Goal: Task Accomplishment & Management: Manage account settings

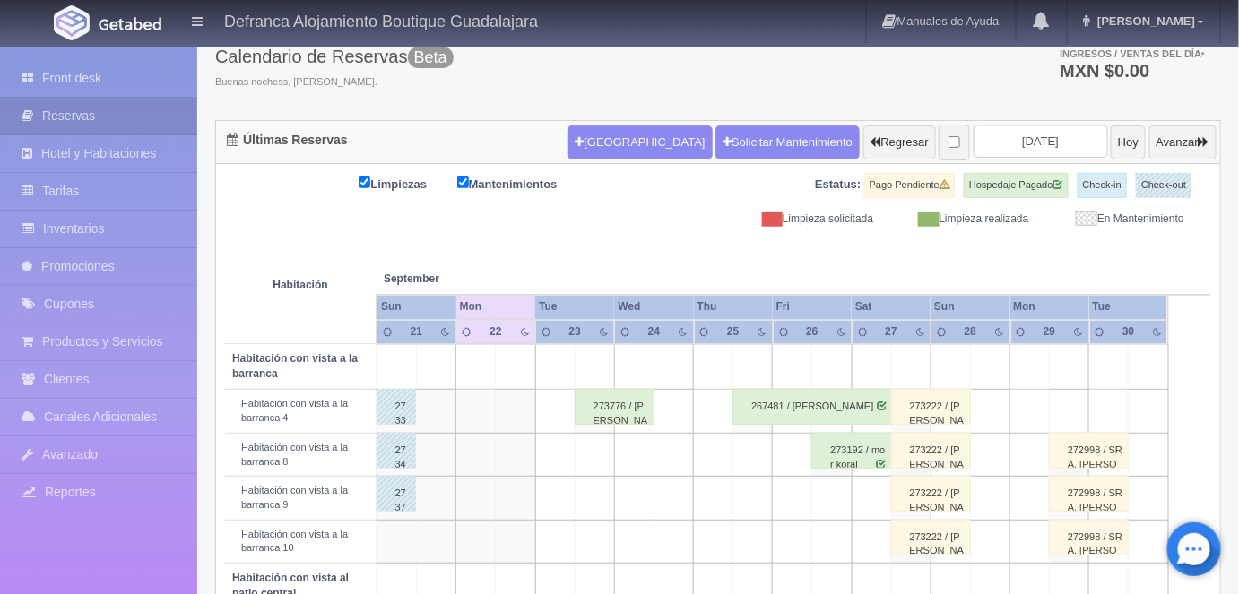
scroll to position [108, 0]
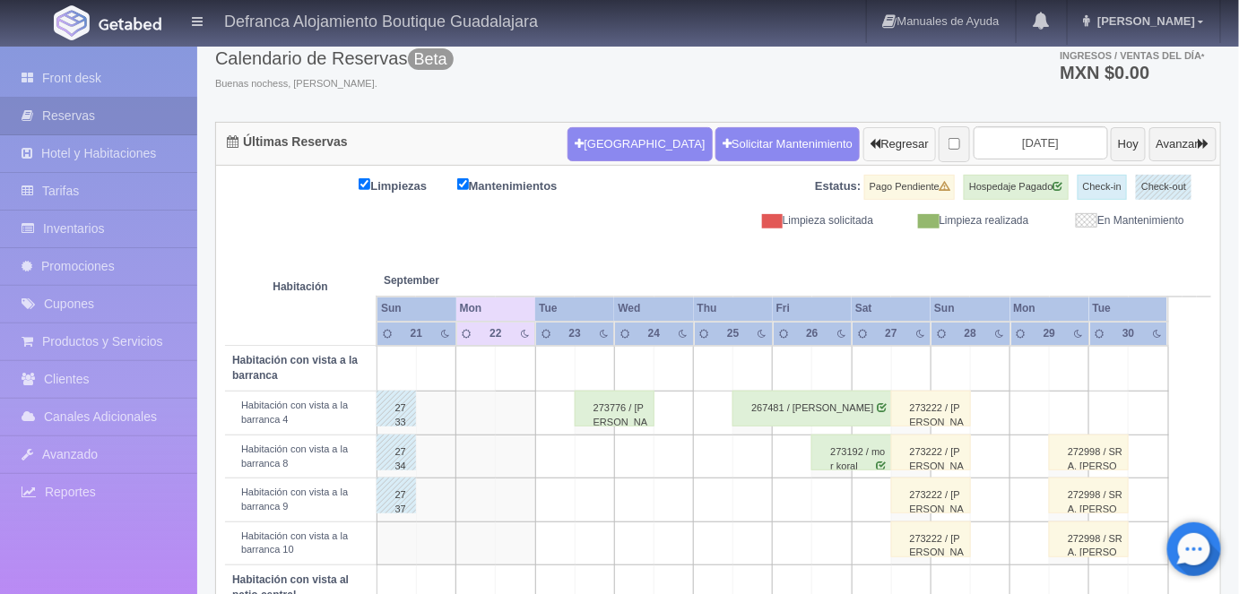
click at [863, 143] on button "Regresar" at bounding box center [899, 144] width 73 height 34
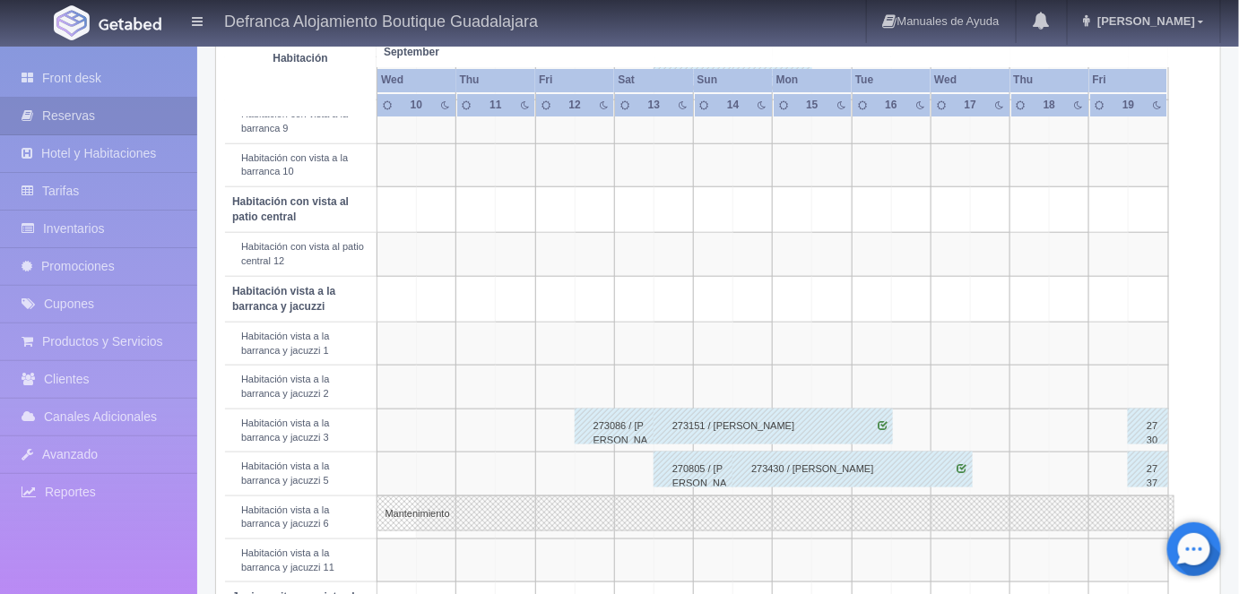
scroll to position [488, 0]
click at [882, 430] on div "273151 / JESSICA ARIAN EHRENSTEIN FAVELA" at bounding box center [773, 425] width 239 height 36
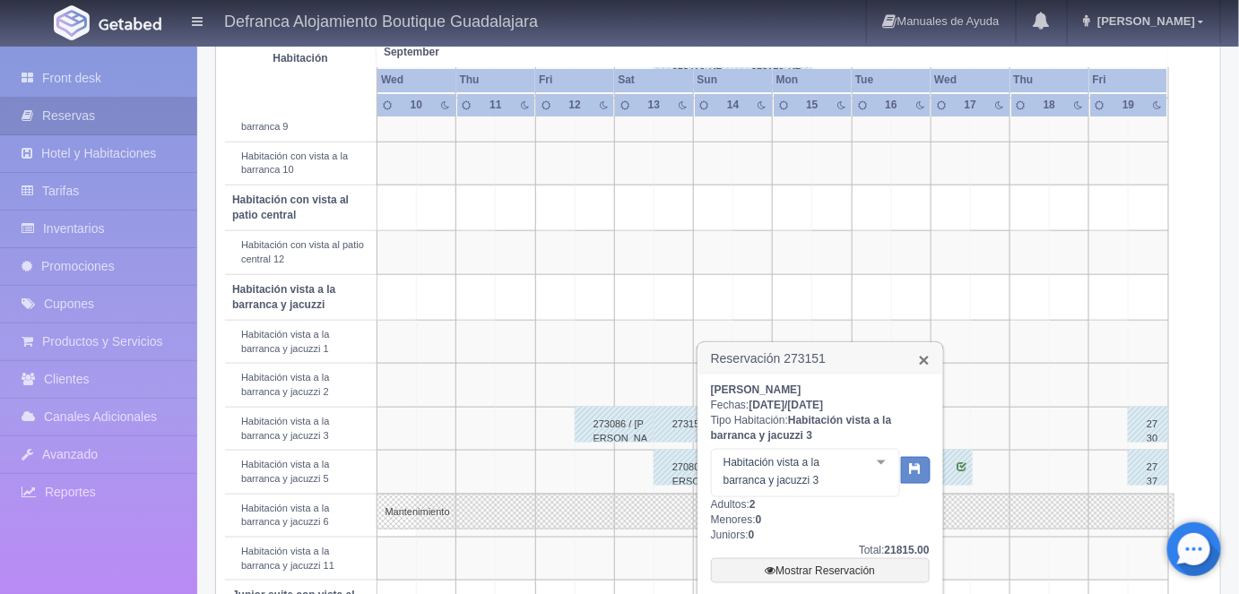
click at [925, 364] on link "×" at bounding box center [924, 360] width 11 height 19
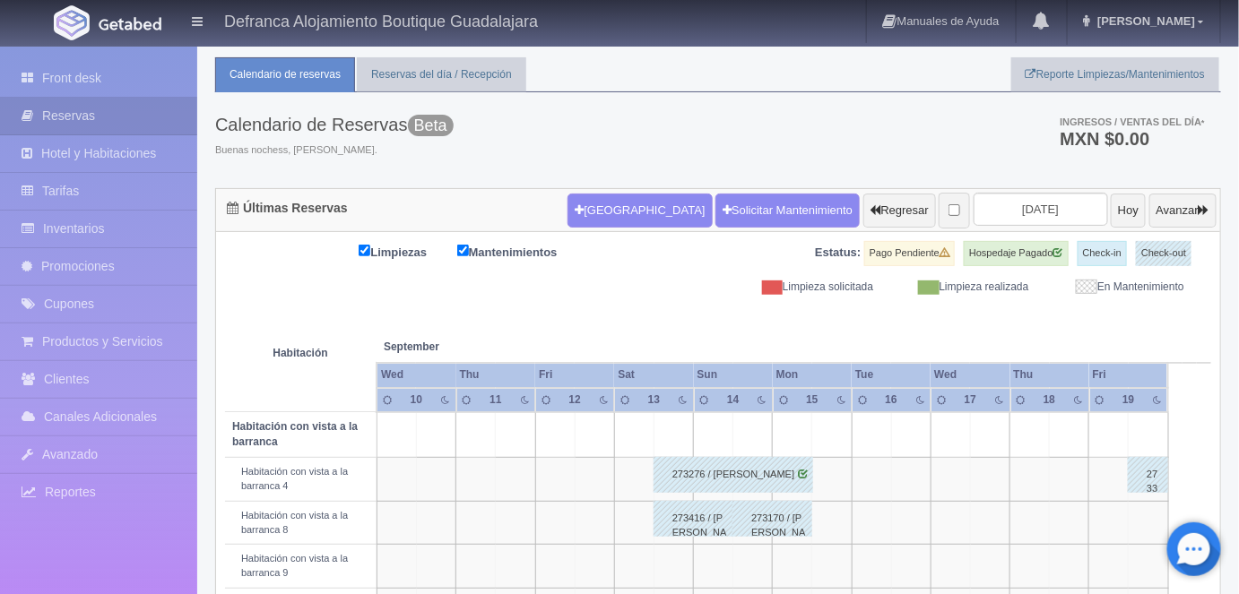
scroll to position [38, 0]
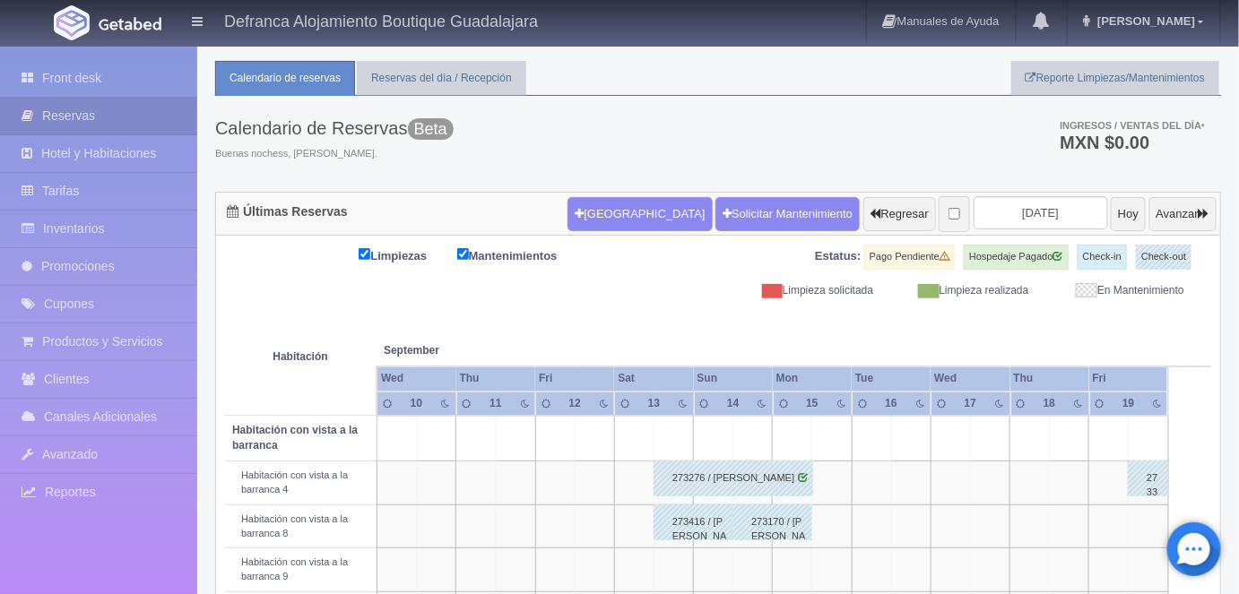
click at [1172, 221] on button "Avanzar" at bounding box center [1182, 214] width 67 height 34
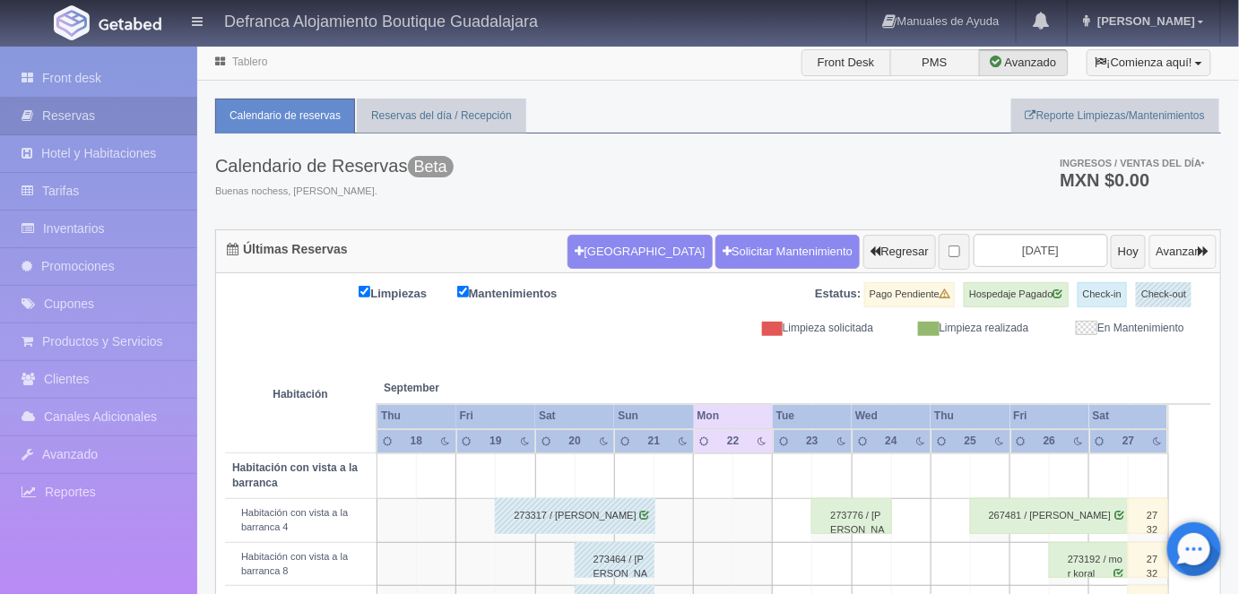
click at [1171, 251] on button "Avanzar" at bounding box center [1182, 252] width 67 height 34
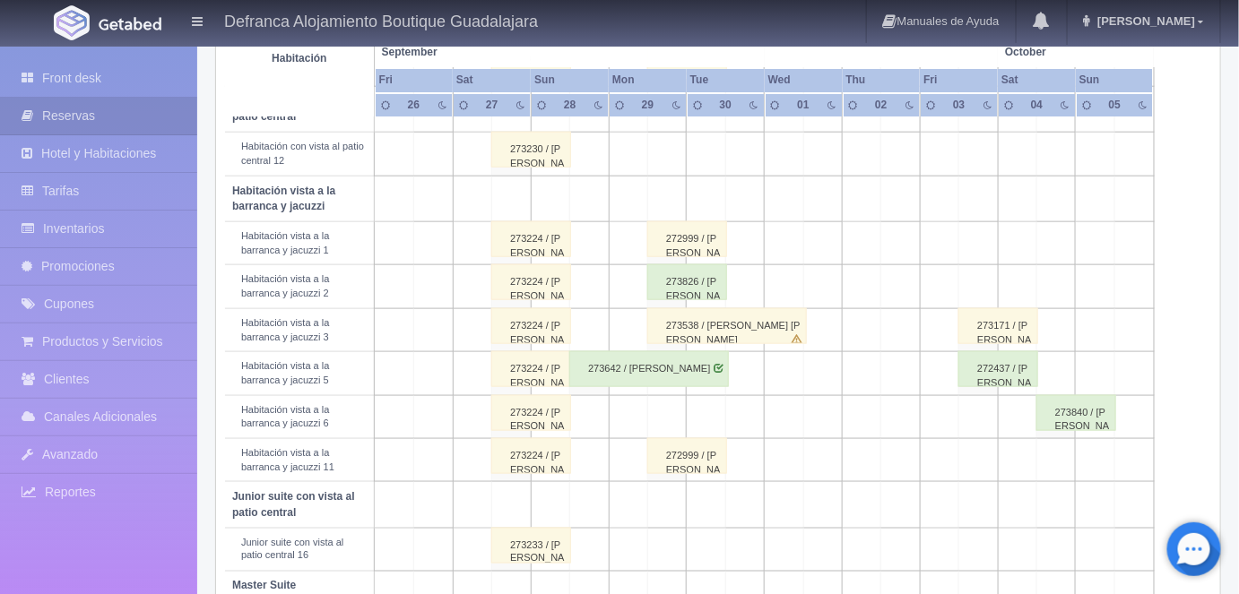
scroll to position [585, 0]
click at [1181, 28] on link "[PERSON_NAME]" at bounding box center [1144, 21] width 152 height 43
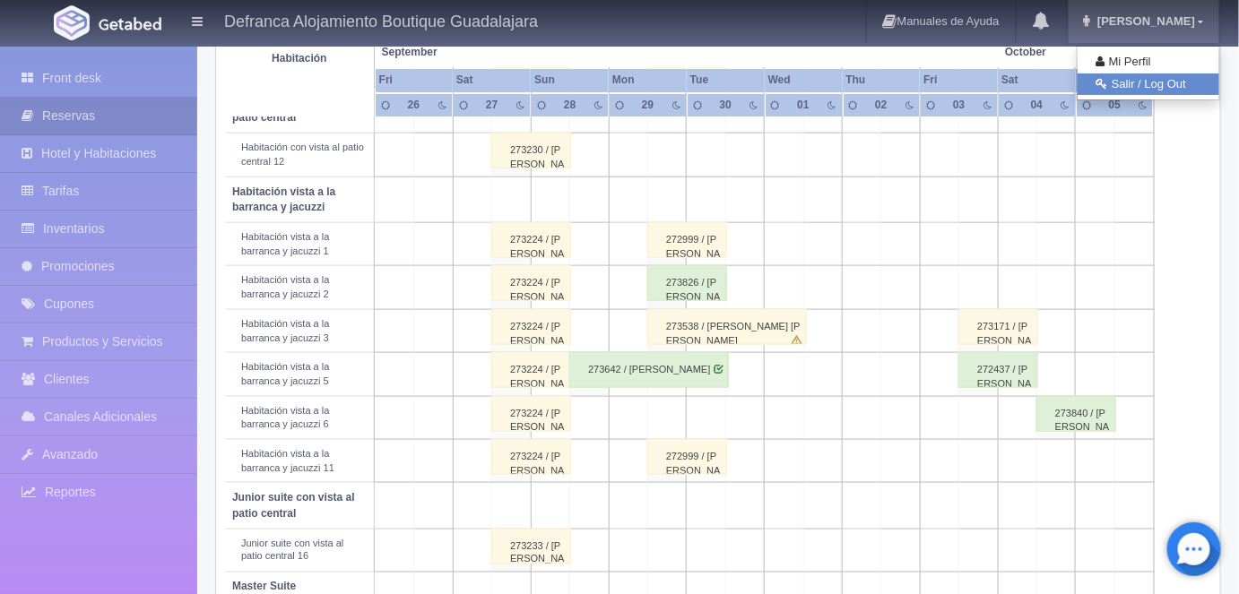
click at [1126, 84] on link "Salir / Log Out" at bounding box center [1149, 85] width 142 height 22
